Goal: Task Accomplishment & Management: Manage account settings

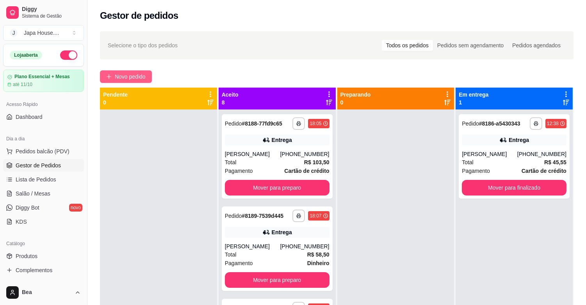
click at [126, 74] on span "Novo pedido" at bounding box center [130, 76] width 31 height 9
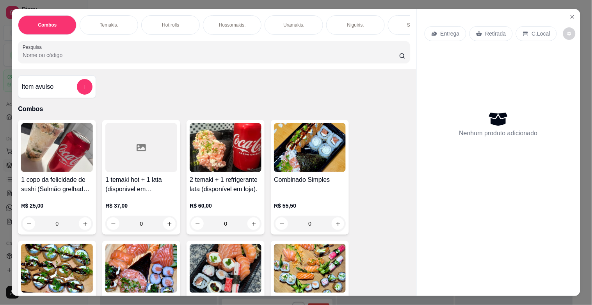
scroll to position [0, 344]
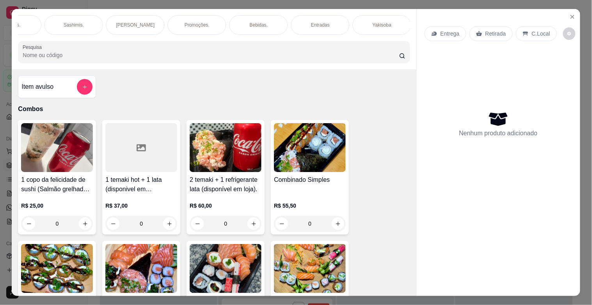
click at [374, 18] on div "Yakisoba" at bounding box center [382, 25] width 59 height 20
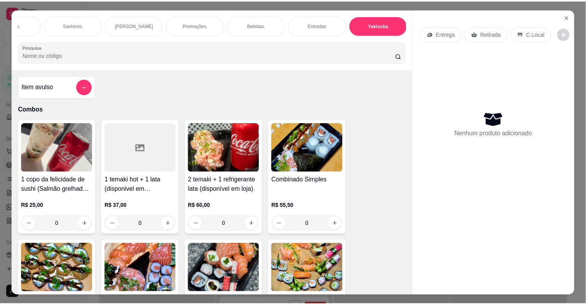
scroll to position [19, 0]
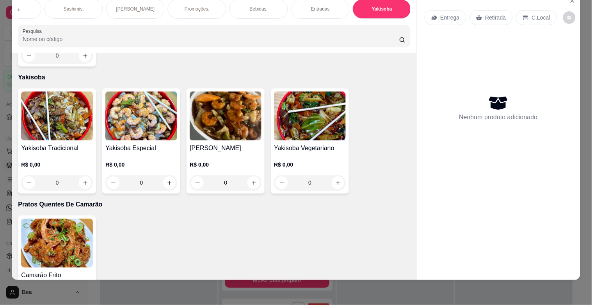
click at [84, 175] on div "0" at bounding box center [57, 183] width 72 height 16
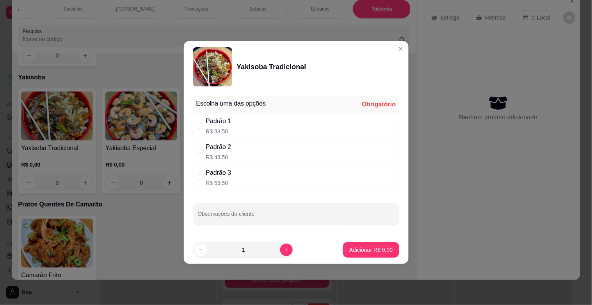
click at [224, 148] on div "Padrão 2" at bounding box center [218, 146] width 25 height 9
radio input "true"
click at [373, 247] on p "Adicionar R$ 43,50" at bounding box center [369, 249] width 45 height 7
type input "1"
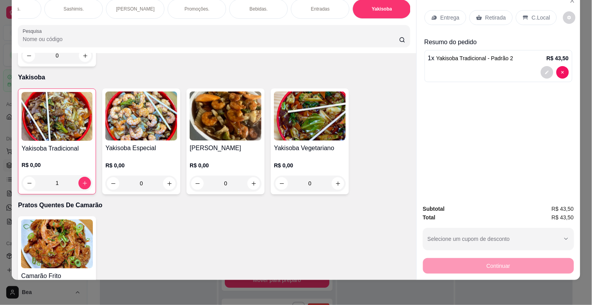
click at [447, 14] on p "Entrega" at bounding box center [450, 18] width 19 height 8
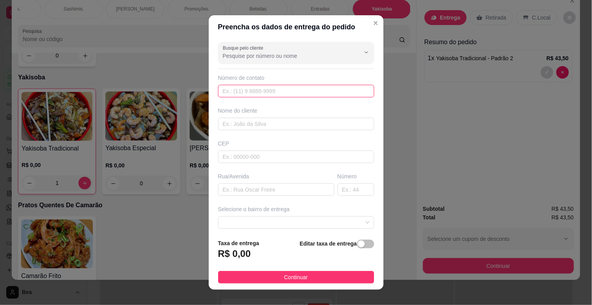
click at [299, 88] on input "text" at bounding box center [296, 91] width 156 height 12
type input "[PHONE_NUMBER]"
click at [301, 126] on input "text" at bounding box center [296, 124] width 156 height 12
type input "[PERSON_NAME]"
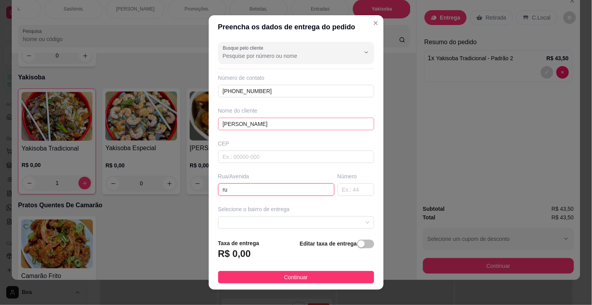
type input "r"
type input "treze de julho"
type input "56"
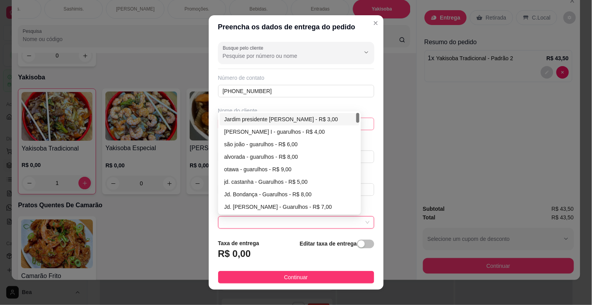
type input "Guarulhos"
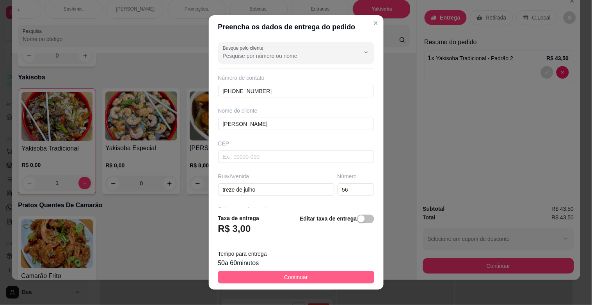
click at [323, 274] on button "Continuar" at bounding box center [296, 277] width 156 height 12
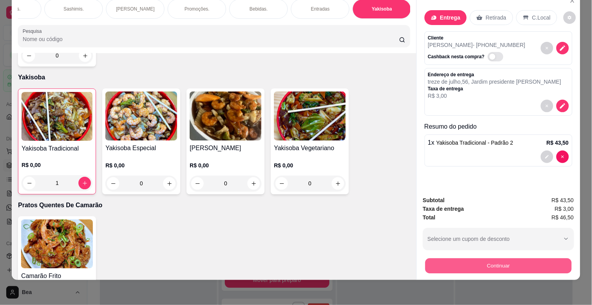
click at [502, 259] on button "Continuar" at bounding box center [498, 265] width 146 height 15
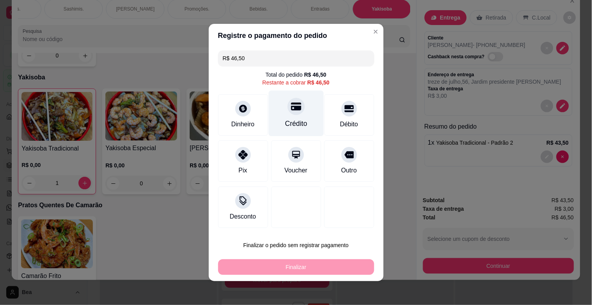
click at [283, 114] on div "Crédito" at bounding box center [296, 114] width 55 height 46
type input "R$ 0,00"
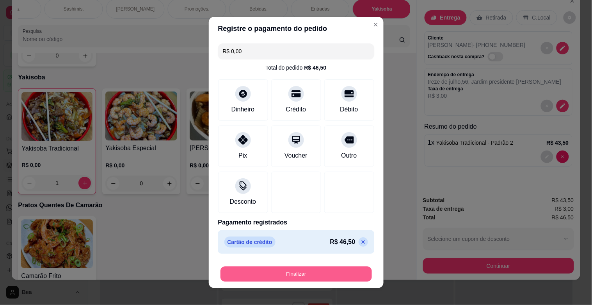
click at [312, 268] on button "Finalizar" at bounding box center [296, 273] width 151 height 15
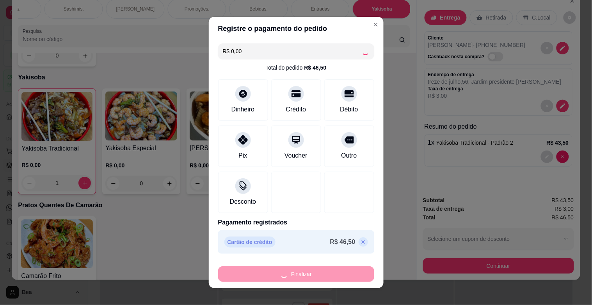
type input "0"
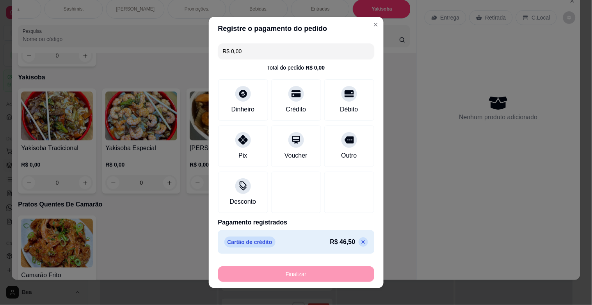
type input "-R$ 46,50"
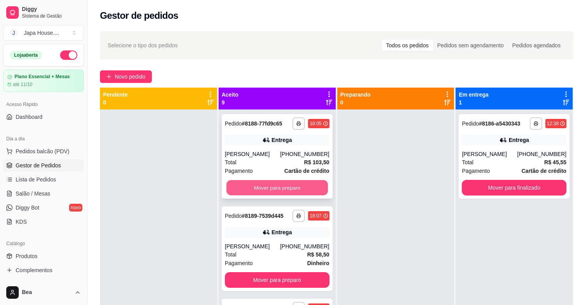
click at [289, 192] on button "Mover para preparo" at bounding box center [277, 187] width 102 height 15
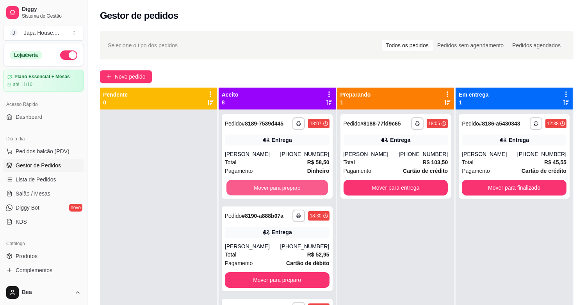
click at [289, 192] on button "Mover para preparo" at bounding box center [277, 187] width 102 height 15
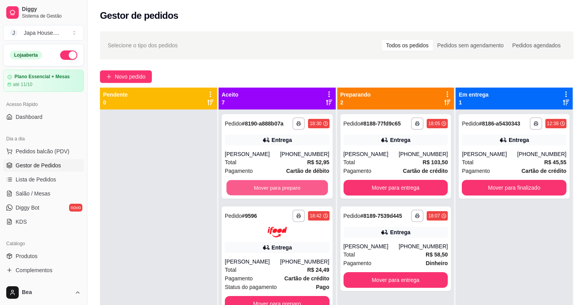
click at [289, 192] on button "Mover para preparo" at bounding box center [277, 187] width 102 height 15
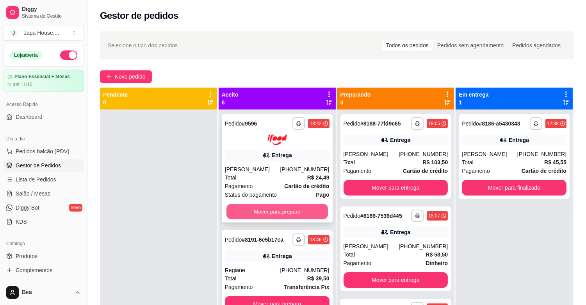
click at [294, 207] on button "Mover para preparo" at bounding box center [277, 210] width 102 height 15
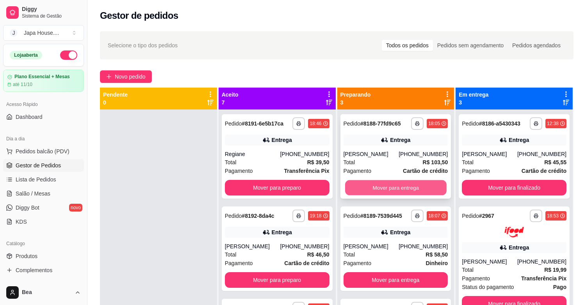
click at [380, 184] on button "Mover para entrega" at bounding box center [396, 187] width 102 height 15
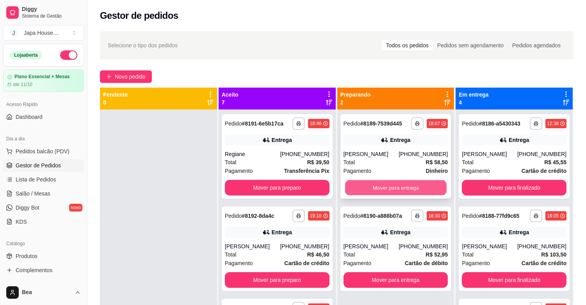
click at [386, 187] on button "Mover para entrega" at bounding box center [396, 187] width 102 height 15
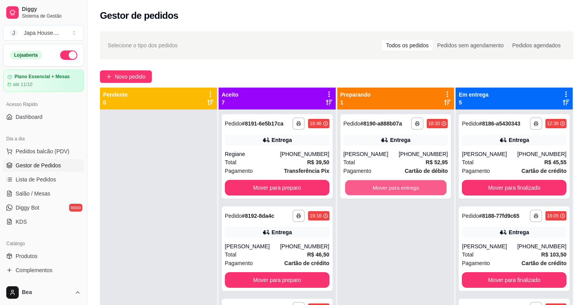
click at [386, 187] on button "Mover para entrega" at bounding box center [396, 187] width 102 height 15
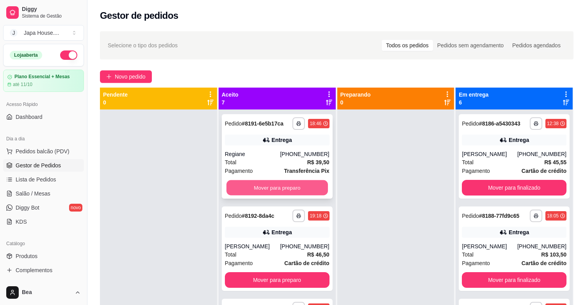
click at [295, 184] on button "Mover para preparo" at bounding box center [277, 187] width 102 height 15
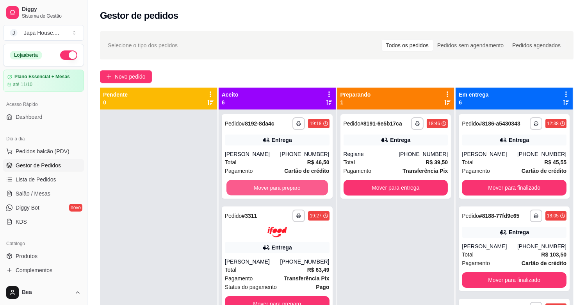
click at [295, 184] on button "Mover para preparo" at bounding box center [277, 187] width 102 height 15
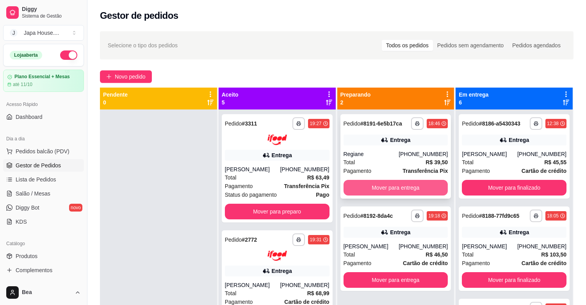
click at [372, 187] on button "Mover para entrega" at bounding box center [396, 188] width 105 height 16
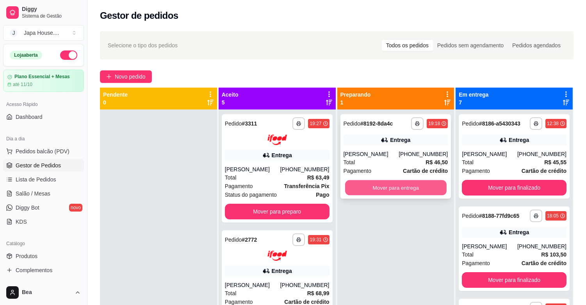
click at [393, 185] on button "Mover para entrega" at bounding box center [396, 187] width 102 height 15
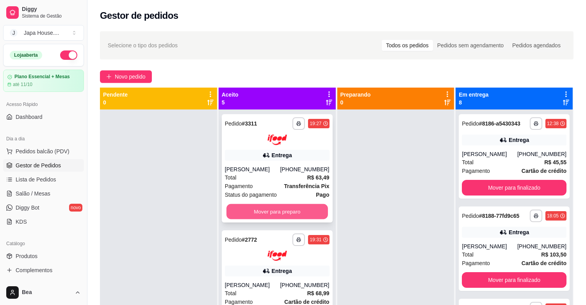
click at [303, 207] on button "Mover para preparo" at bounding box center [277, 210] width 102 height 15
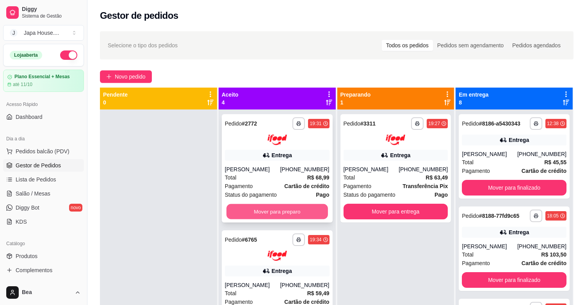
click at [291, 207] on button "Mover para preparo" at bounding box center [277, 210] width 102 height 15
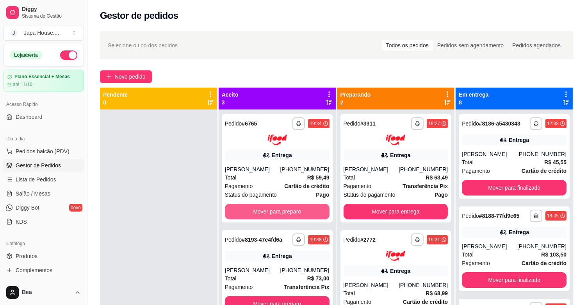
click at [291, 207] on button "Mover para preparo" at bounding box center [277, 211] width 105 height 16
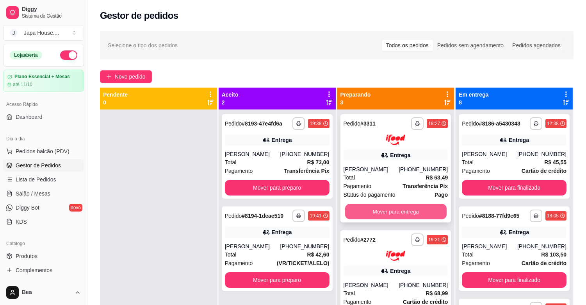
click at [360, 213] on button "Mover para entrega" at bounding box center [396, 210] width 102 height 15
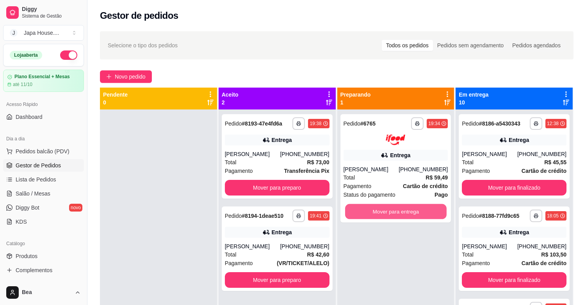
click at [360, 213] on button "Mover para entrega" at bounding box center [396, 210] width 102 height 15
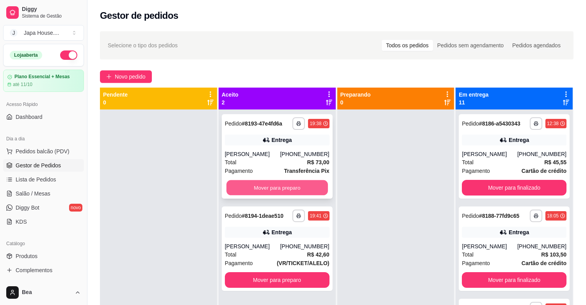
click at [317, 182] on button "Mover para preparo" at bounding box center [277, 187] width 102 height 15
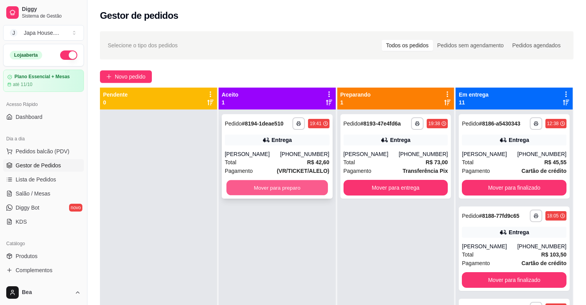
click at [305, 185] on button "Mover para preparo" at bounding box center [277, 187] width 102 height 15
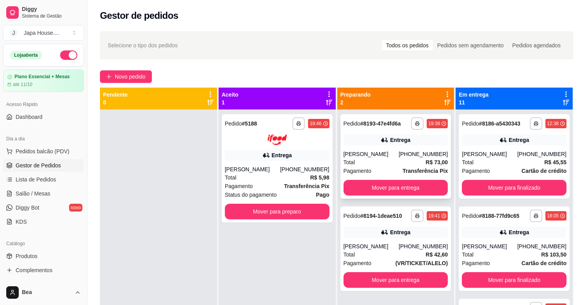
click at [397, 149] on div "**********" at bounding box center [395, 156] width 111 height 84
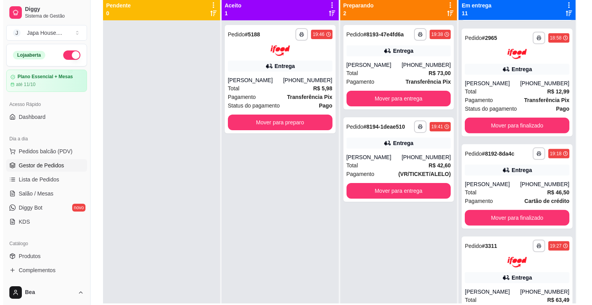
scroll to position [574, 0]
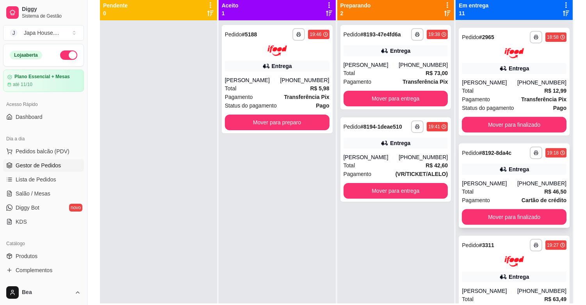
click at [518, 194] on div "Total R$ 46,50" at bounding box center [514, 191] width 105 height 9
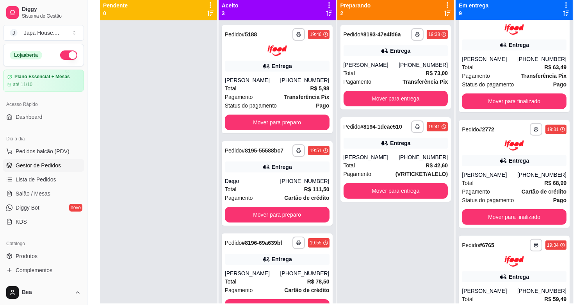
scroll to position [342, 0]
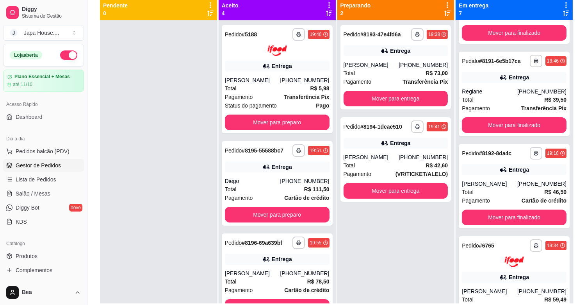
click at [178, 129] on div at bounding box center [158, 172] width 117 height 305
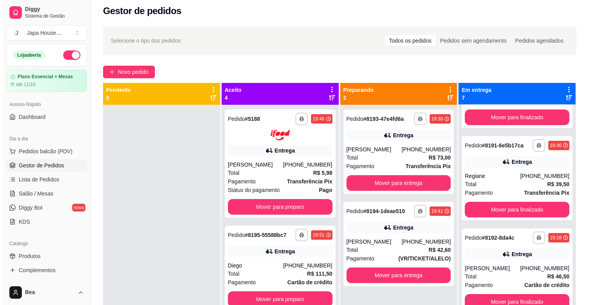
scroll to position [0, 0]
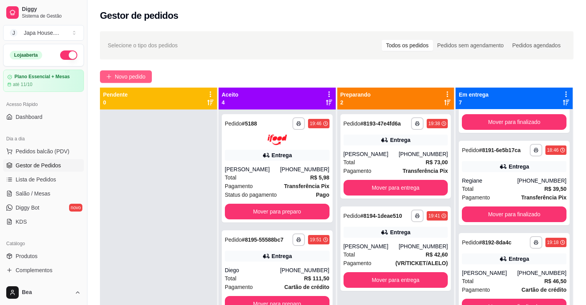
click at [144, 75] on span "Novo pedido" at bounding box center [130, 76] width 31 height 9
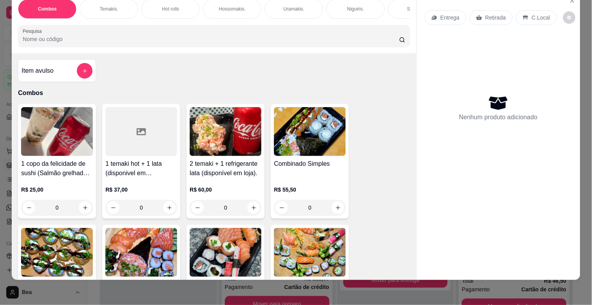
scroll to position [19, 0]
click at [79, 254] on img at bounding box center [57, 252] width 72 height 49
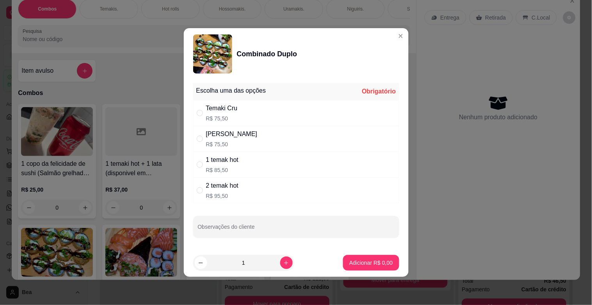
click at [263, 187] on div "2 temak hot R$ 95,50" at bounding box center [296, 190] width 206 height 26
radio input "true"
click at [384, 262] on p "Adicionar R$ 95,50" at bounding box center [369, 261] width 45 height 7
type input "1"
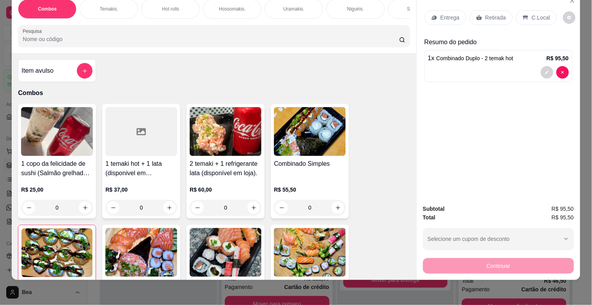
click at [347, 6] on p "Niguiris." at bounding box center [355, 9] width 17 height 6
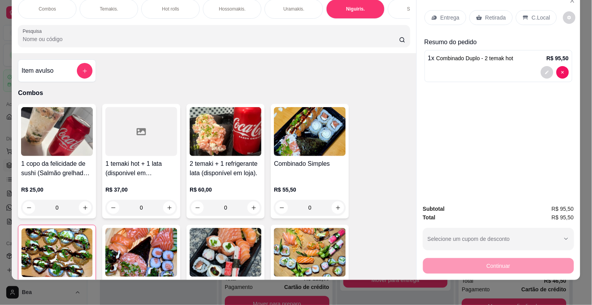
scroll to position [1366, 0]
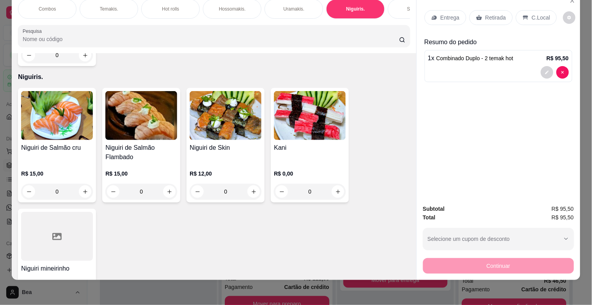
click at [84, 183] on div "0" at bounding box center [57, 191] width 72 height 16
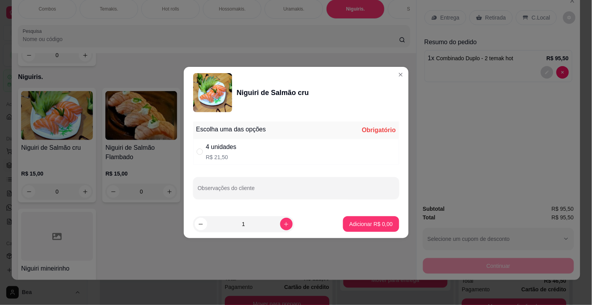
click at [254, 163] on div "4 unidades R$ 21,50" at bounding box center [296, 152] width 206 height 26
radio input "true"
click at [360, 219] on button "Adicionar R$ 21,50" at bounding box center [369, 223] width 57 height 15
type input "1"
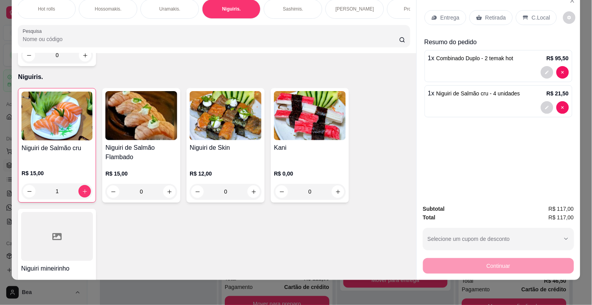
scroll to position [0, 139]
click at [348, 3] on div "[PERSON_NAME]" at bounding box center [340, 9] width 59 height 20
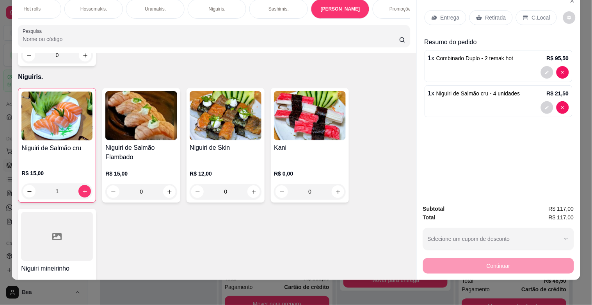
scroll to position [1740, 0]
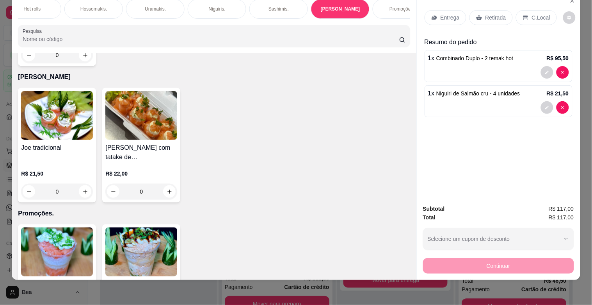
click at [84, 183] on div "0" at bounding box center [57, 191] width 72 height 16
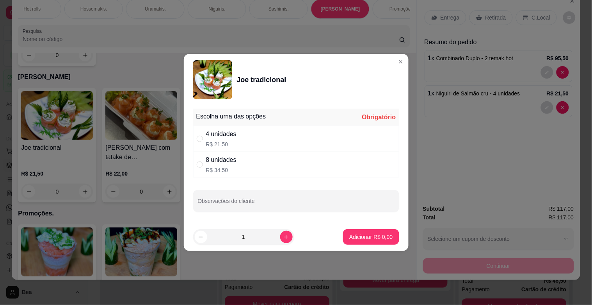
click at [244, 149] on div "4 unidades R$ 21,50" at bounding box center [296, 139] width 206 height 26
radio input "true"
click at [371, 240] on button "Adicionar R$ 21,50" at bounding box center [369, 237] width 59 height 16
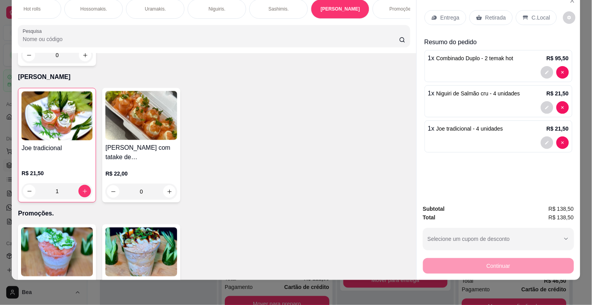
type input "1"
click at [495, 14] on p "Retirada" at bounding box center [496, 18] width 21 height 8
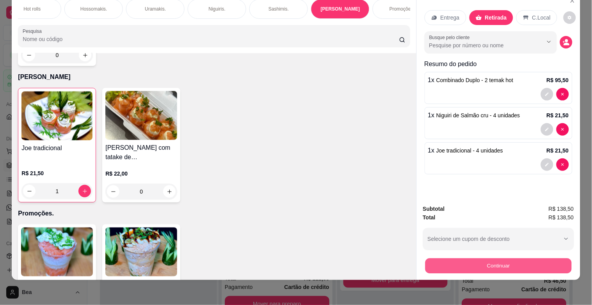
click at [541, 258] on button "Continuar" at bounding box center [498, 265] width 146 height 15
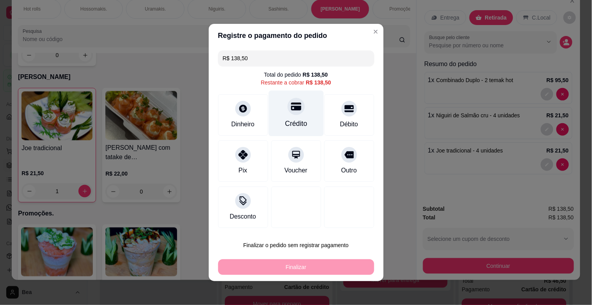
click at [290, 119] on div "Crédito" at bounding box center [296, 123] width 22 height 10
type input "R$ 0,00"
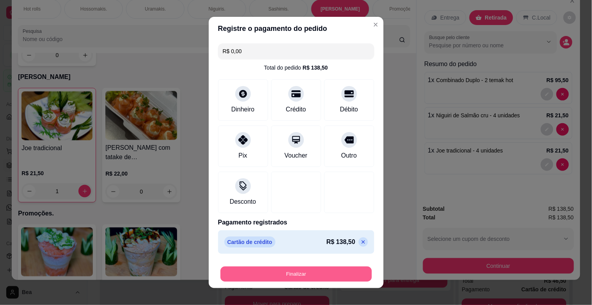
click at [328, 275] on button "Finalizar" at bounding box center [296, 273] width 151 height 15
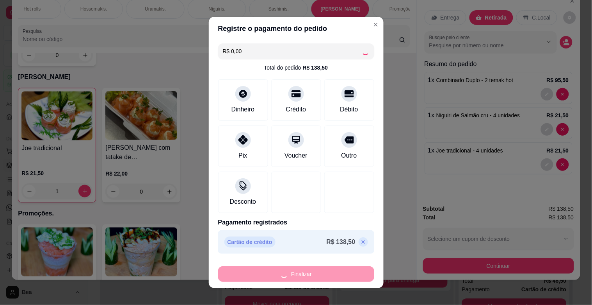
type input "0"
type input "-R$ 138,50"
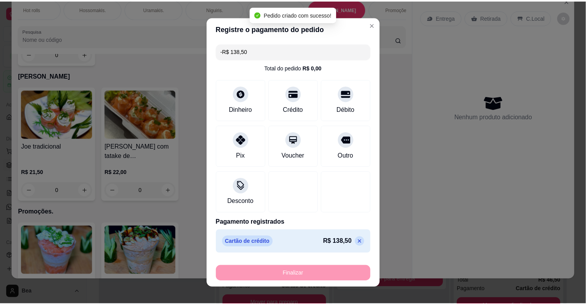
scroll to position [1739, 0]
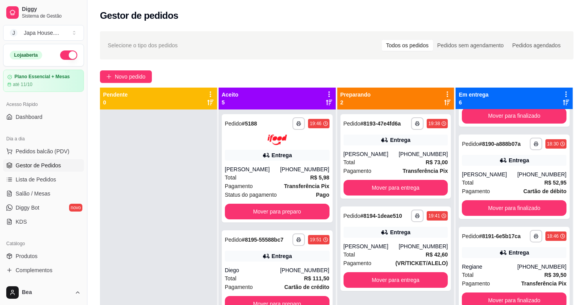
scroll to position [264, 0]
click at [301, 209] on button "Mover para preparo" at bounding box center [277, 210] width 102 height 15
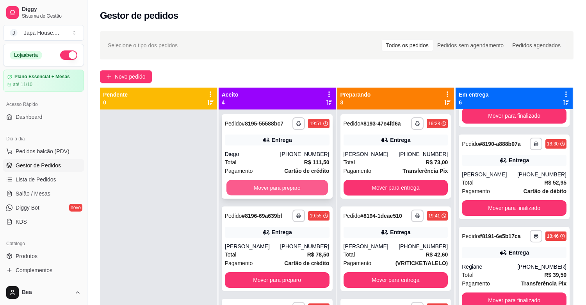
click at [291, 187] on button "Mover para preparo" at bounding box center [277, 187] width 102 height 15
click at [297, 186] on button "Mover para preparo" at bounding box center [277, 188] width 105 height 16
click at [297, 186] on button "Mover para preparo" at bounding box center [277, 187] width 102 height 15
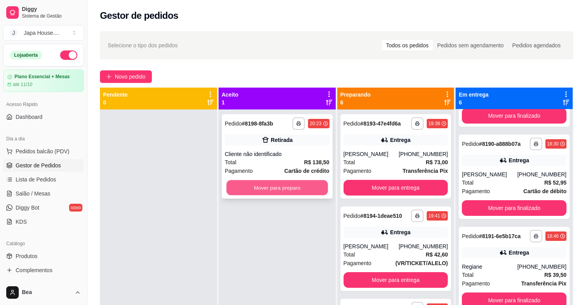
click at [296, 185] on button "Mover para preparo" at bounding box center [277, 187] width 102 height 15
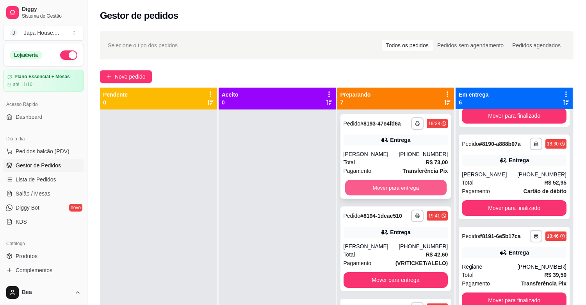
click at [387, 182] on button "Mover para entrega" at bounding box center [396, 187] width 102 height 15
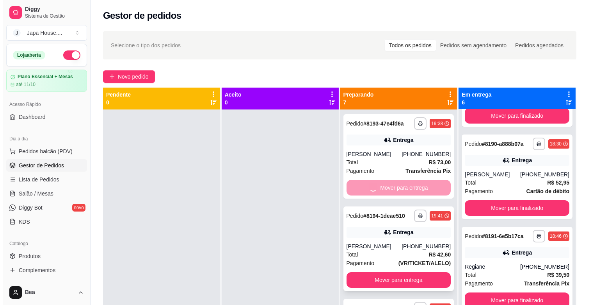
scroll to position [342, 0]
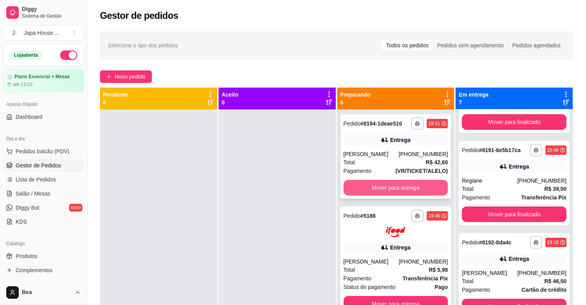
click at [371, 185] on button "Mover para entrega" at bounding box center [396, 188] width 105 height 16
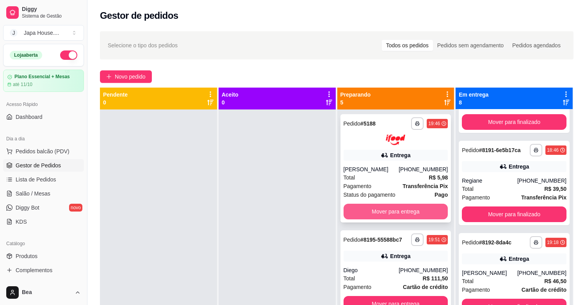
click at [384, 208] on button "Mover para entrega" at bounding box center [396, 211] width 105 height 16
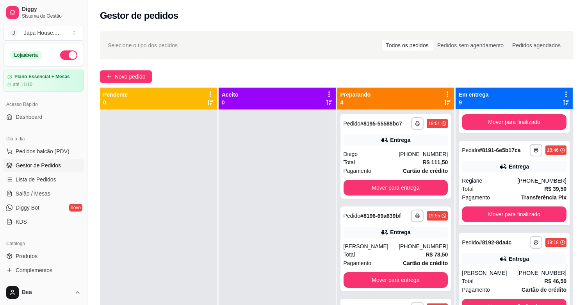
click at [384, 208] on div "**********" at bounding box center [395, 248] width 111 height 84
click at [410, 189] on button "Mover para entrega" at bounding box center [396, 187] width 102 height 15
click at [390, 182] on button "Mover para entrega" at bounding box center [396, 187] width 102 height 15
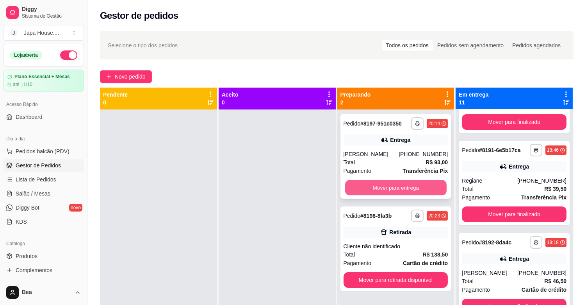
click at [363, 187] on button "Mover para entrega" at bounding box center [396, 187] width 102 height 15
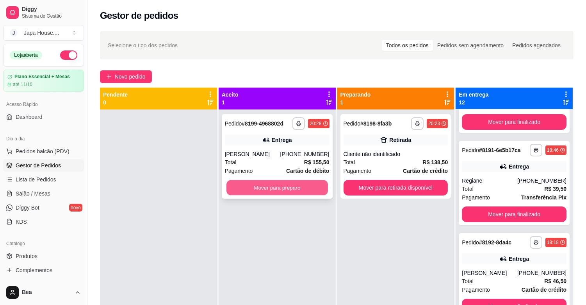
click at [280, 191] on button "Mover para preparo" at bounding box center [277, 187] width 102 height 15
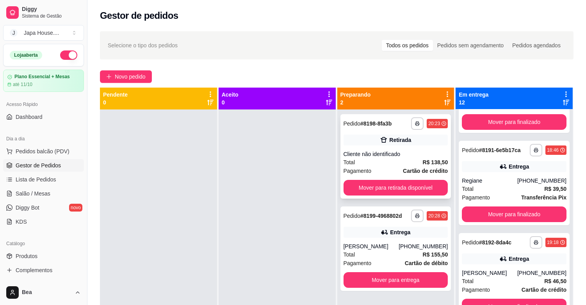
click at [426, 163] on strong "R$ 138,50" at bounding box center [435, 162] width 25 height 6
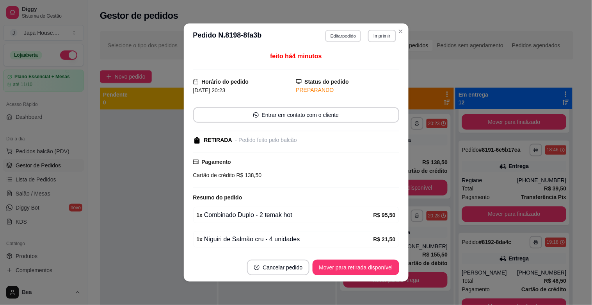
click at [350, 37] on button "Editar pedido" at bounding box center [343, 36] width 36 height 12
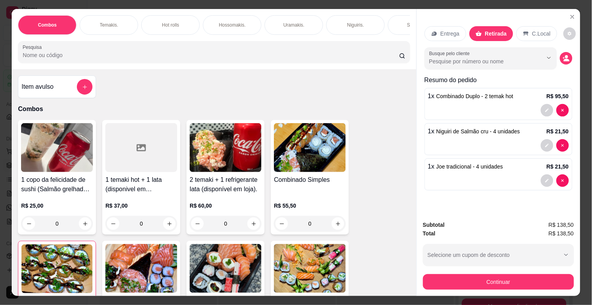
click at [287, 23] on p "Uramakis." at bounding box center [293, 25] width 21 height 6
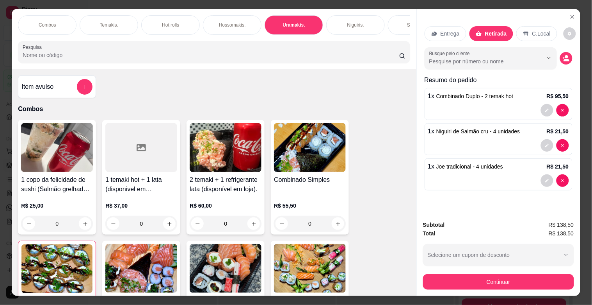
scroll to position [19, 0]
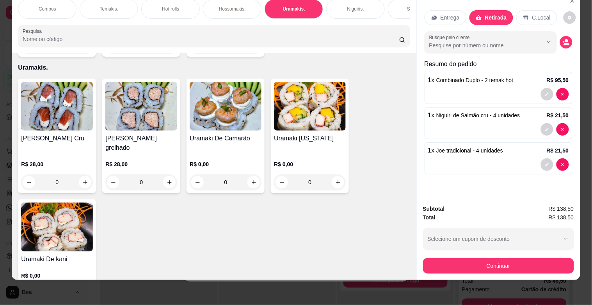
click at [167, 174] on div "0" at bounding box center [141, 182] width 72 height 16
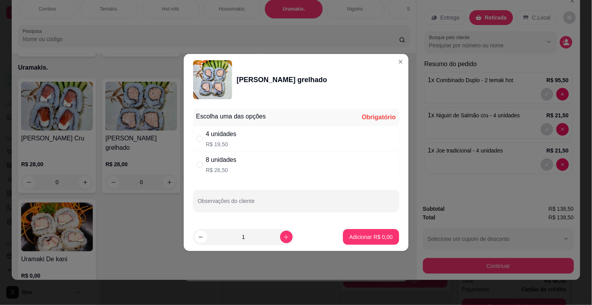
click at [239, 137] on div "4 unidades R$ 19,50" at bounding box center [296, 139] width 206 height 26
radio input "true"
click at [367, 230] on button "Adicionar R$ 19,50" at bounding box center [369, 236] width 57 height 15
type input "1"
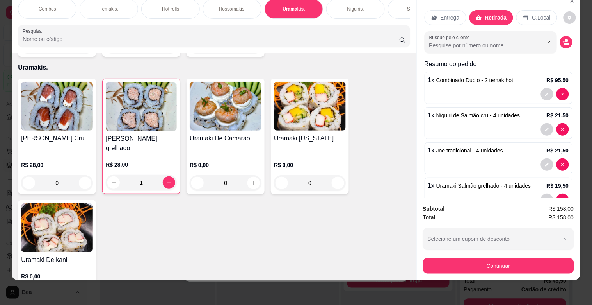
click at [106, 175] on div "1" at bounding box center [141, 183] width 71 height 16
click at [112, 175] on div "1" at bounding box center [141, 183] width 71 height 16
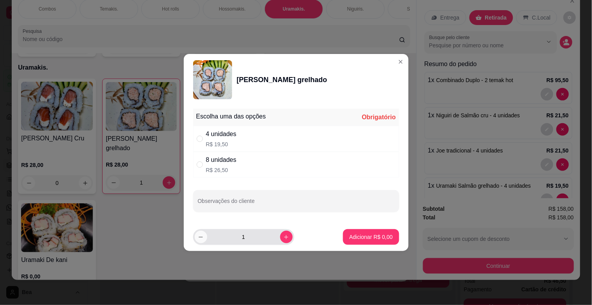
click at [197, 238] on button "decrease-product-quantity" at bounding box center [201, 236] width 12 height 12
type input "0"
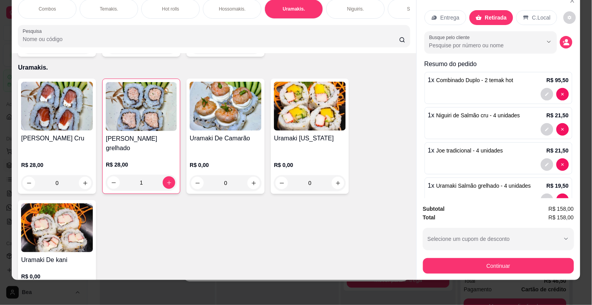
click at [250, 175] on div "0" at bounding box center [226, 183] width 72 height 16
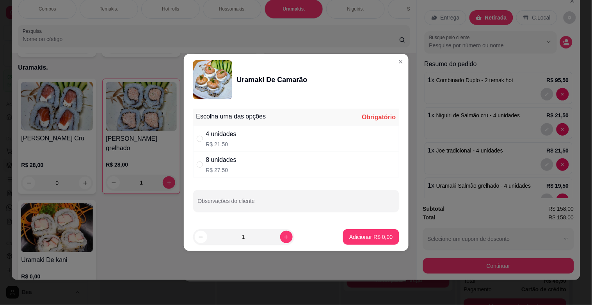
click at [255, 142] on div "4 unidades R$ 21,50" at bounding box center [296, 139] width 206 height 26
radio input "true"
click at [357, 237] on p "Adicionar R$ 21,50" at bounding box center [369, 236] width 45 height 7
type input "1"
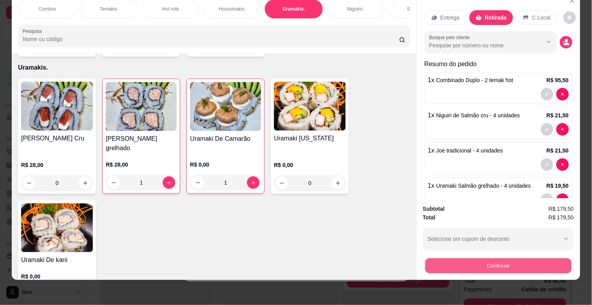
click at [522, 259] on button "Continuar" at bounding box center [498, 265] width 146 height 15
click at [522, 258] on button "Continuar" at bounding box center [498, 265] width 146 height 15
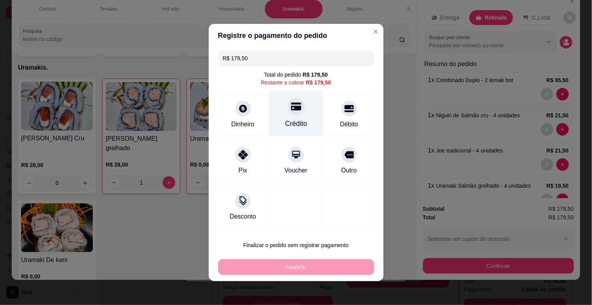
click at [285, 122] on div "Crédito" at bounding box center [296, 123] width 22 height 10
type input "R$ 0,00"
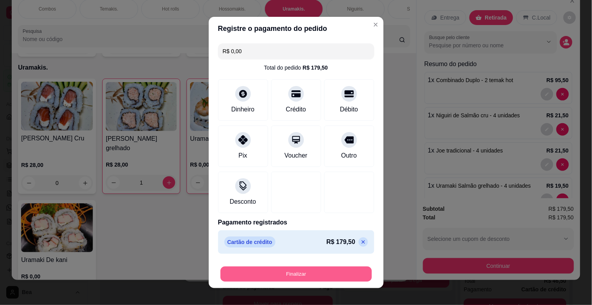
click at [309, 274] on button "Finalizar" at bounding box center [296, 273] width 151 height 15
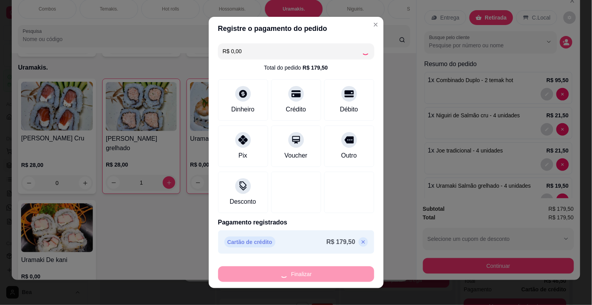
type input "0"
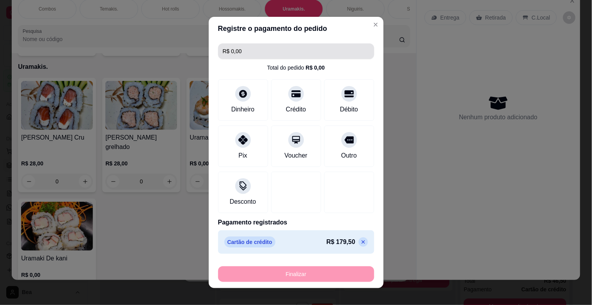
type input "-R$ 179,50"
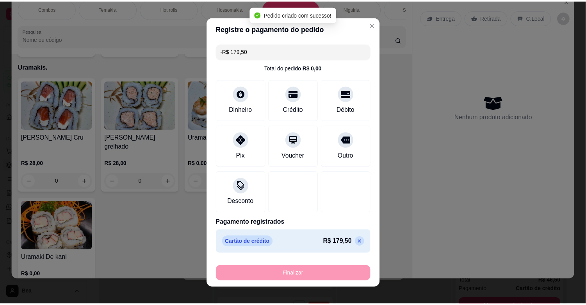
scroll to position [1127, 0]
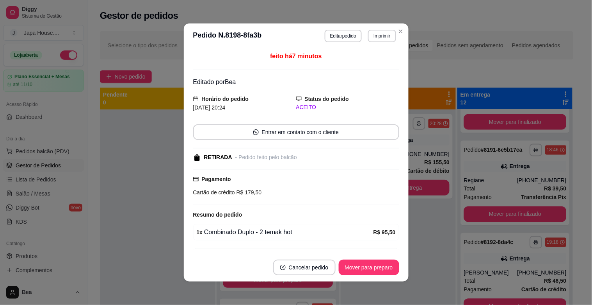
click at [365, 26] on header "**********" at bounding box center [296, 35] width 225 height 25
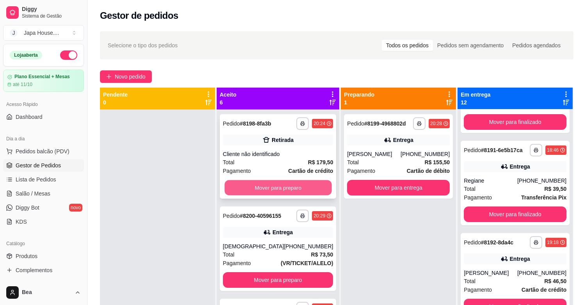
click at [278, 184] on button "Mover para preparo" at bounding box center [277, 187] width 107 height 15
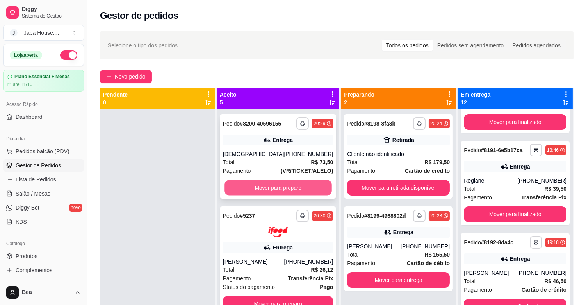
click at [296, 186] on button "Mover para preparo" at bounding box center [277, 187] width 107 height 15
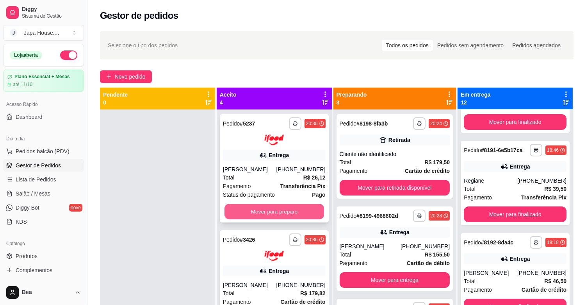
click at [295, 210] on button "Mover para preparo" at bounding box center [274, 210] width 100 height 15
click at [295, 216] on button "Mover para preparo" at bounding box center [274, 211] width 103 height 16
click at [296, 212] on button "Mover para preparo" at bounding box center [274, 210] width 100 height 15
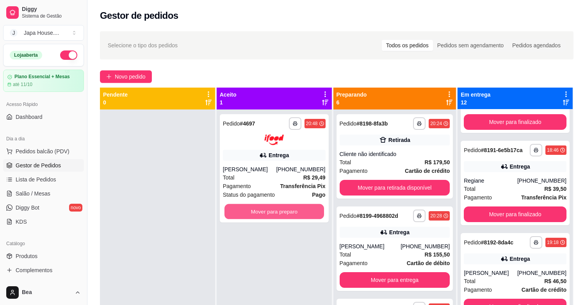
click at [296, 212] on button "Mover para preparo" at bounding box center [274, 210] width 100 height 15
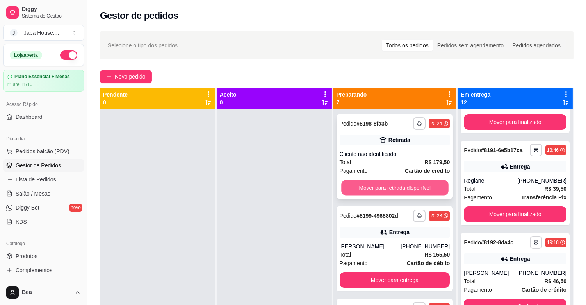
click at [367, 185] on button "Mover para retirada disponível" at bounding box center [394, 187] width 107 height 15
